Goal: Navigation & Orientation: Find specific page/section

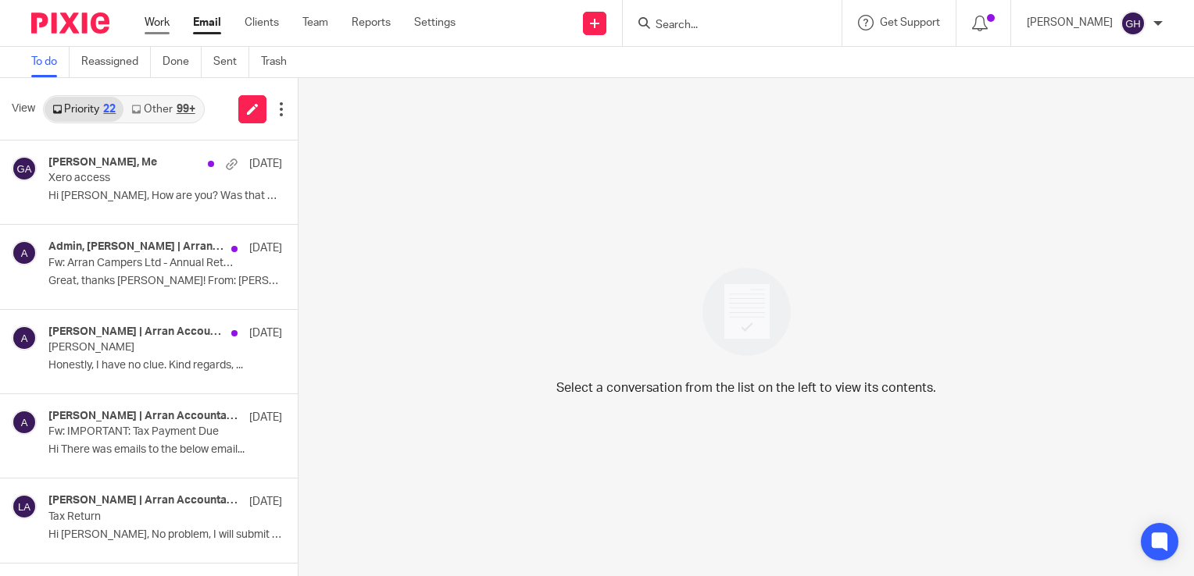
click at [157, 23] on link "Work" at bounding box center [157, 23] width 25 height 16
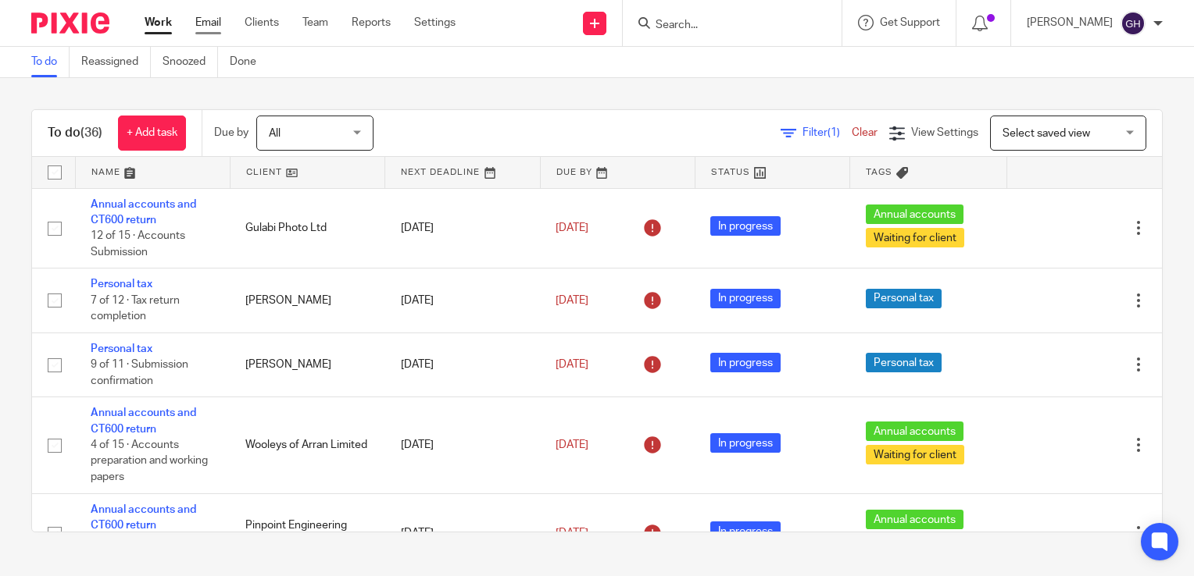
click at [208, 25] on link "Email" at bounding box center [208, 23] width 26 height 16
